Goal: Navigation & Orientation: Find specific page/section

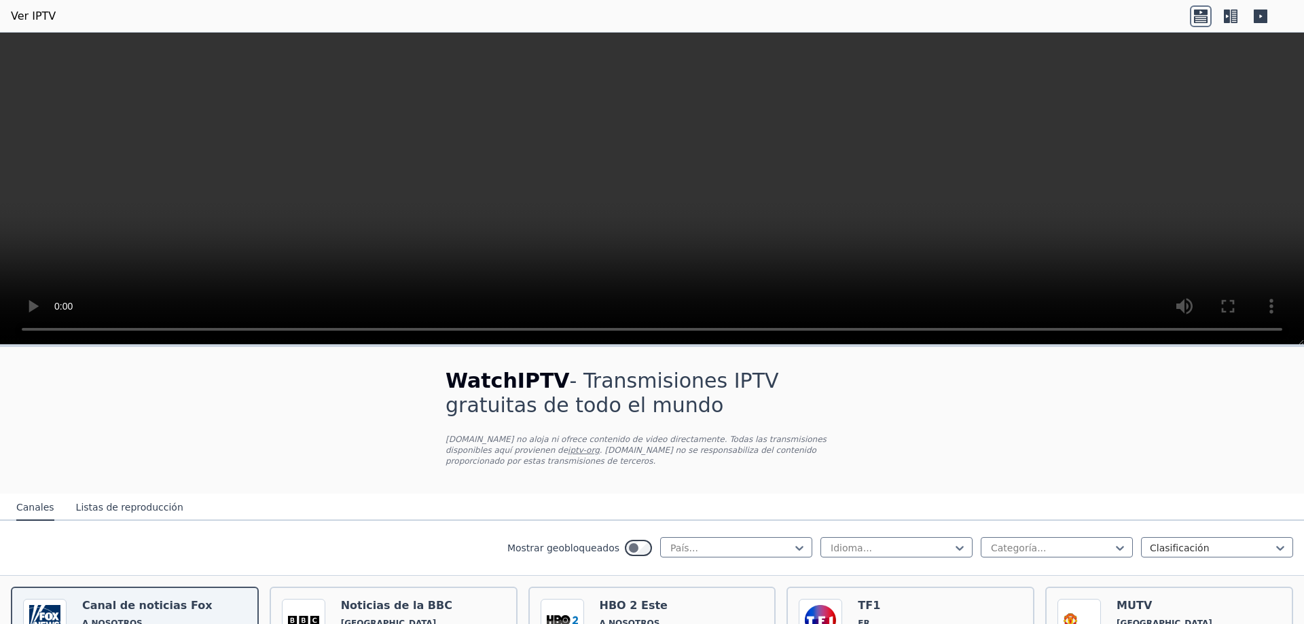
click at [146, 502] on font "Listas de reproducción" at bounding box center [129, 507] width 107 height 11
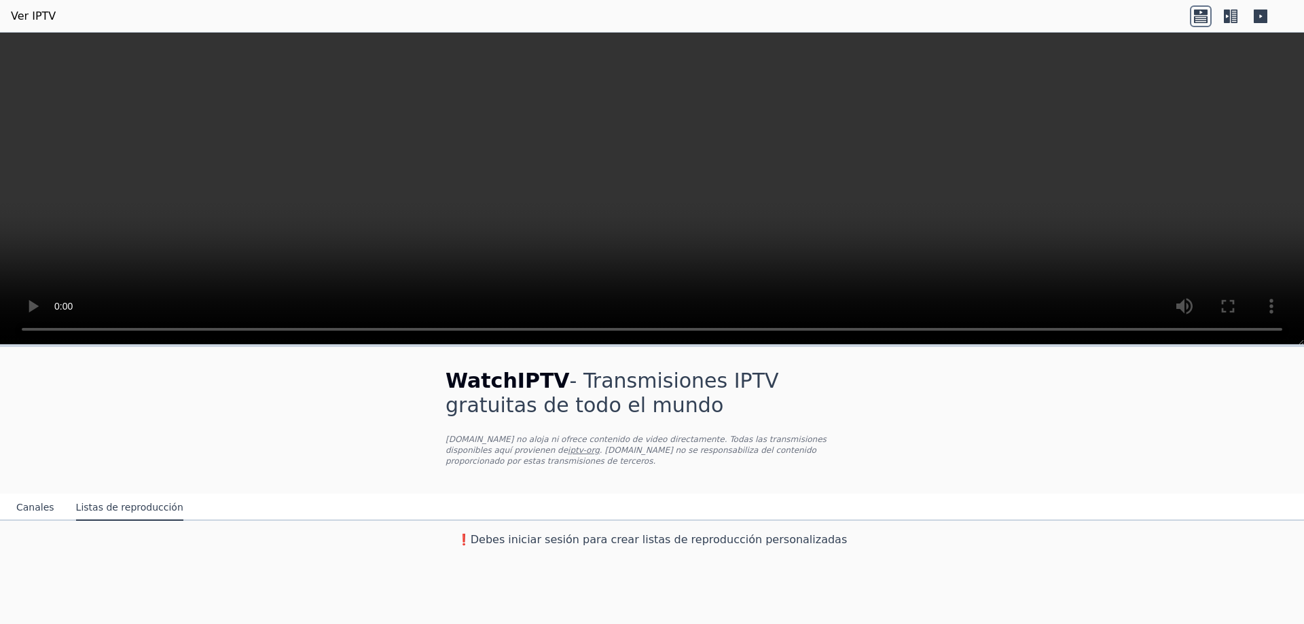
click at [35, 502] on font "Canales" at bounding box center [35, 507] width 38 height 11
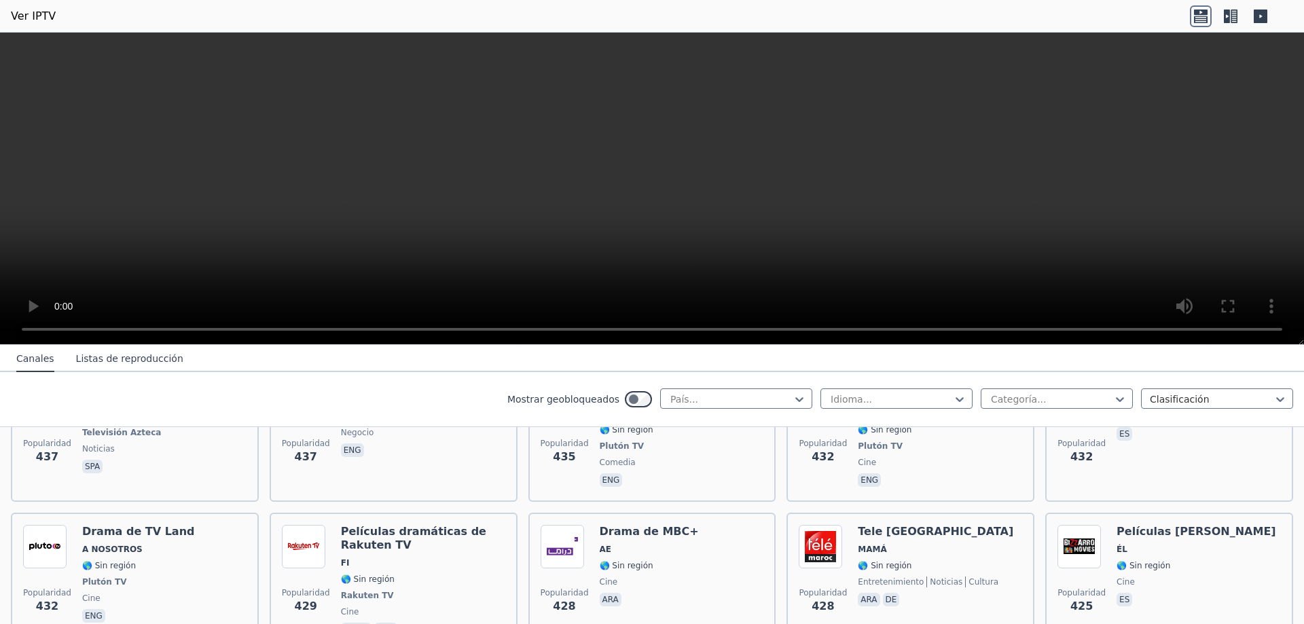
scroll to position [6774, 0]
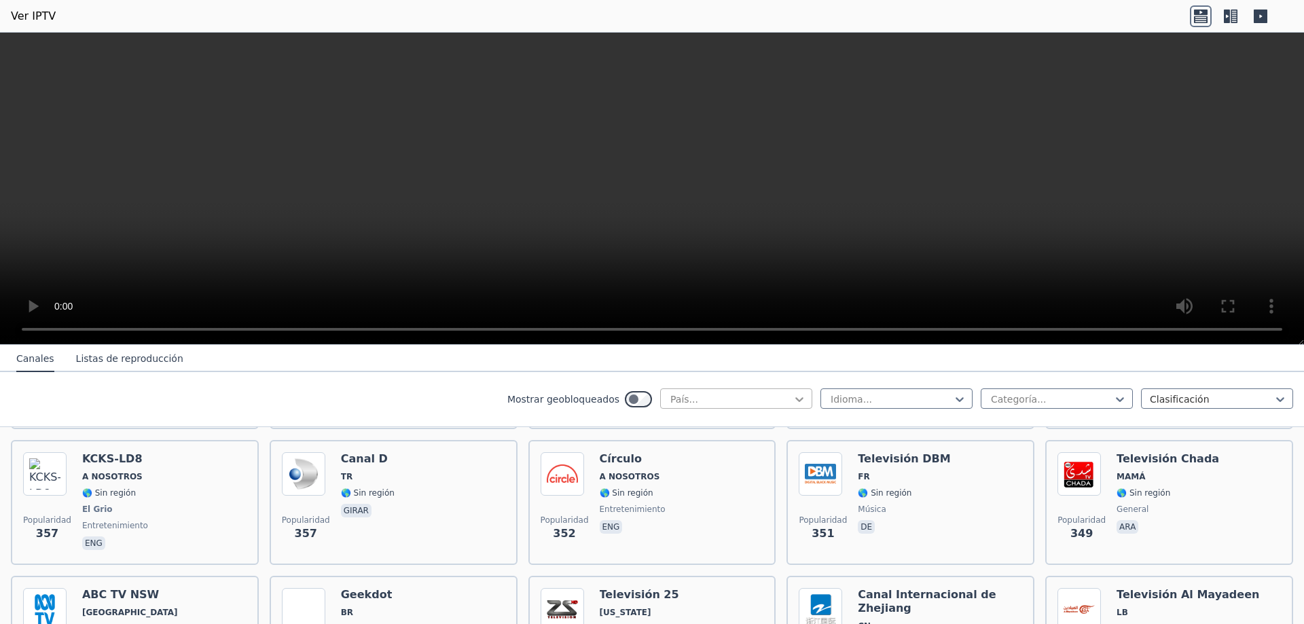
click at [793, 397] on icon at bounding box center [800, 400] width 14 height 14
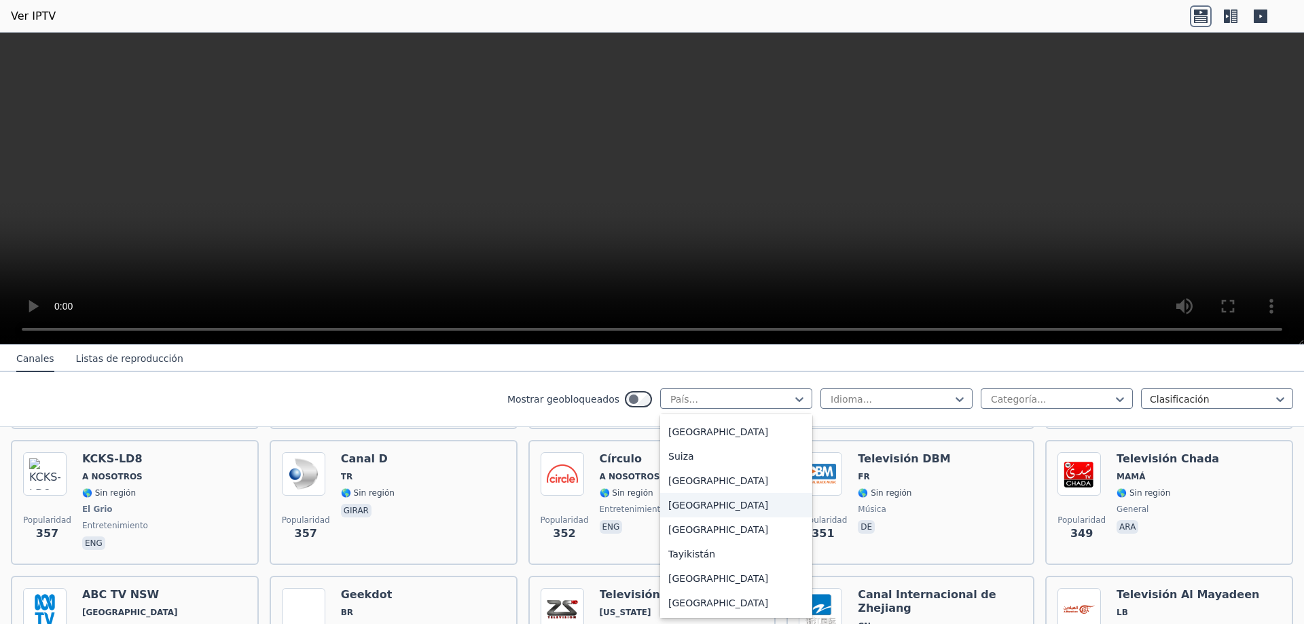
scroll to position [4121, 0]
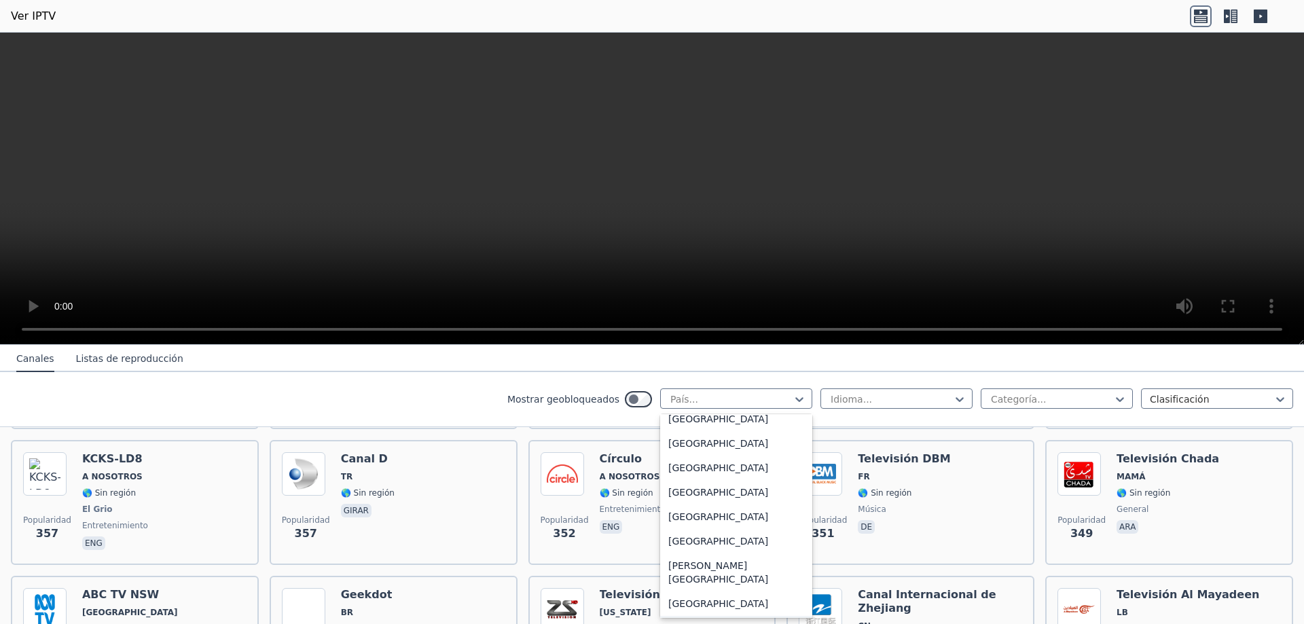
click at [681, 623] on font "[GEOGRAPHIC_DATA]" at bounding box center [718, 628] width 100 height 11
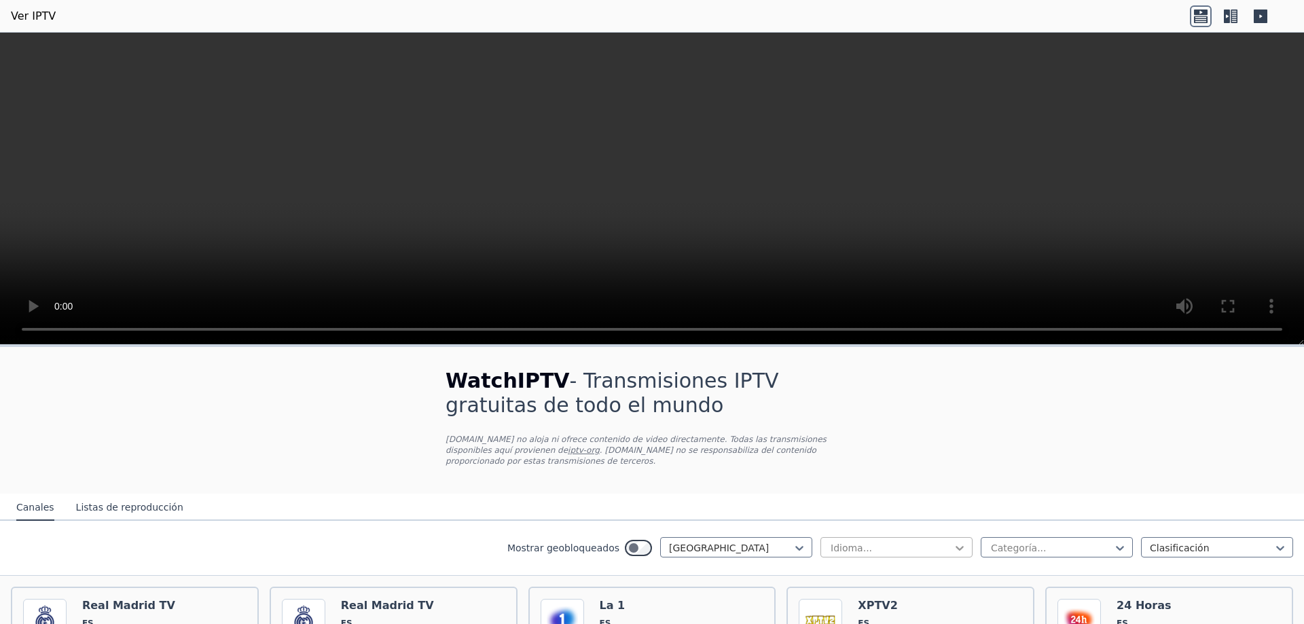
click at [956, 546] on icon at bounding box center [960, 548] width 8 height 5
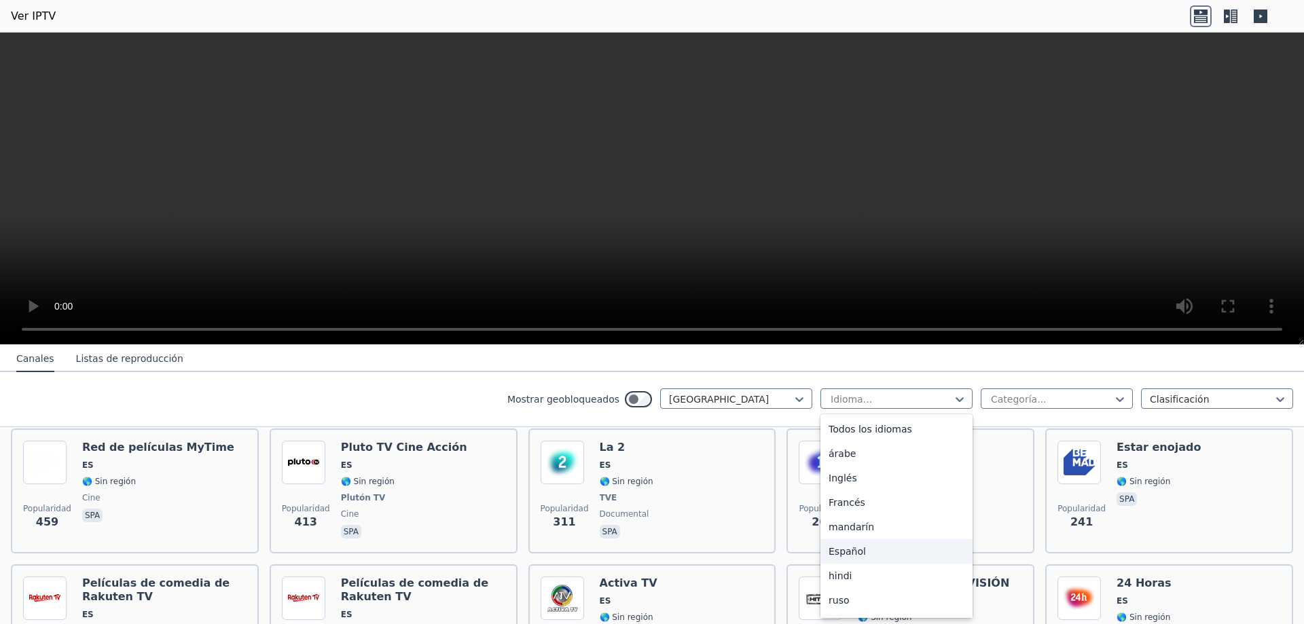
click at [831, 551] on font "Español" at bounding box center [847, 551] width 37 height 11
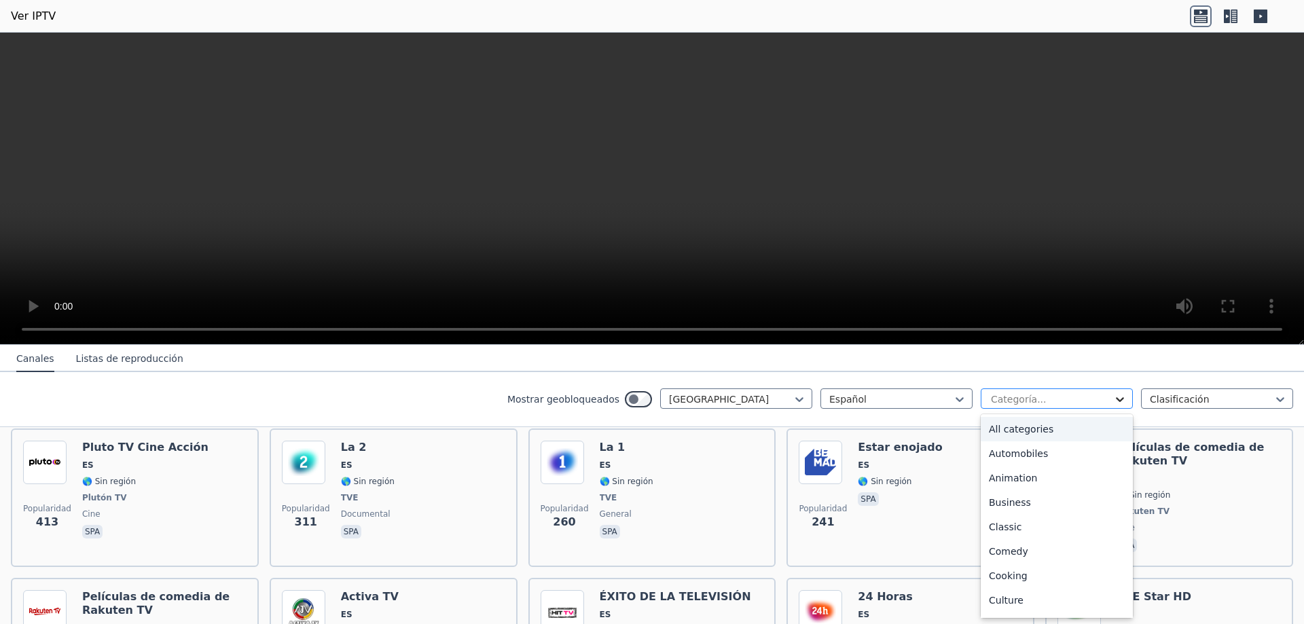
click at [1113, 401] on icon at bounding box center [1120, 400] width 14 height 14
click at [996, 554] on font "Deportes" at bounding box center [1010, 554] width 43 height 11
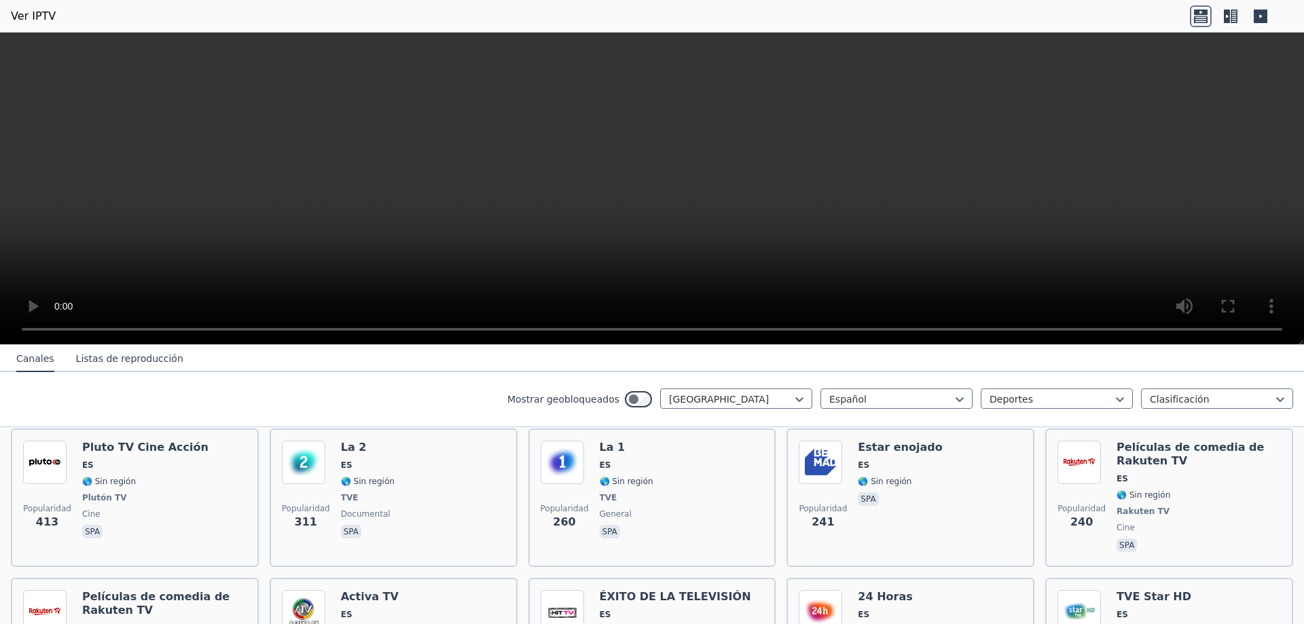
scroll to position [130, 0]
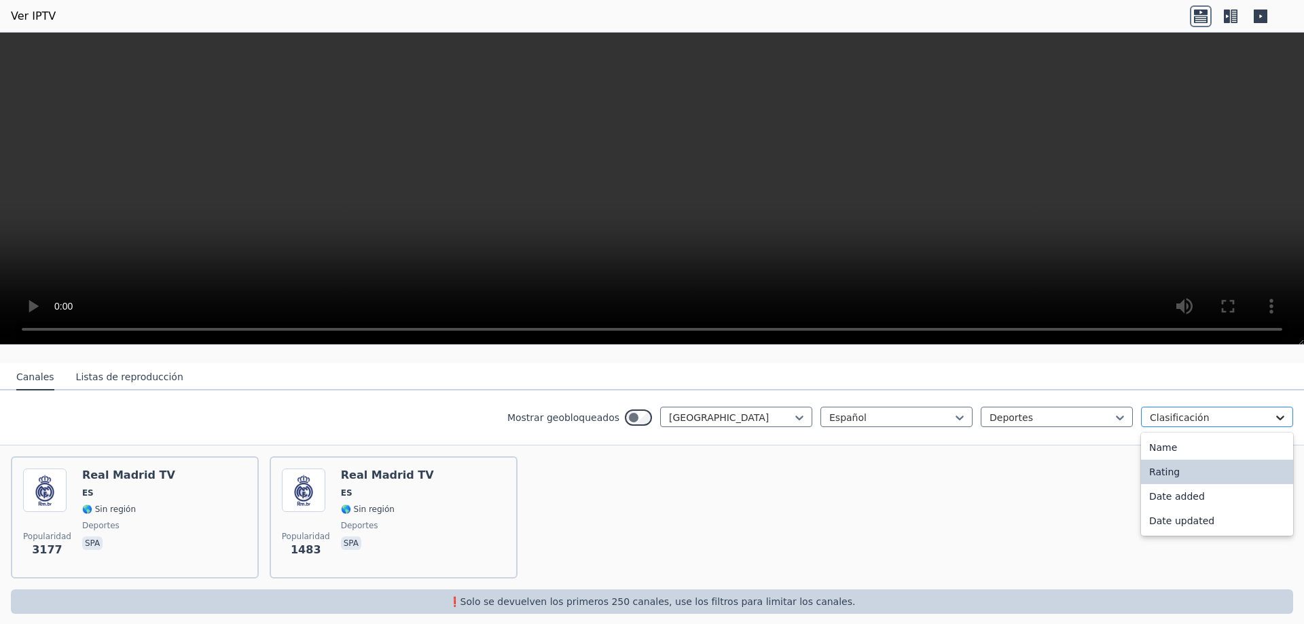
click at [1274, 411] on icon at bounding box center [1281, 418] width 14 height 14
click at [1183, 516] on font "Fecha de actualización" at bounding box center [1203, 521] width 108 height 11
